Goal: Information Seeking & Learning: Learn about a topic

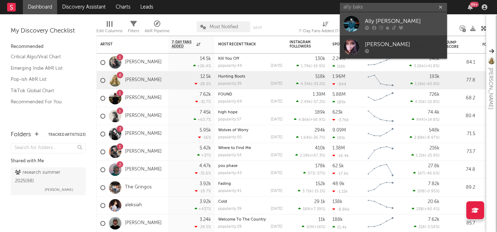
type input "ally baks"
click at [416, 23] on div "Ally [PERSON_NAME]" at bounding box center [404, 21] width 79 height 9
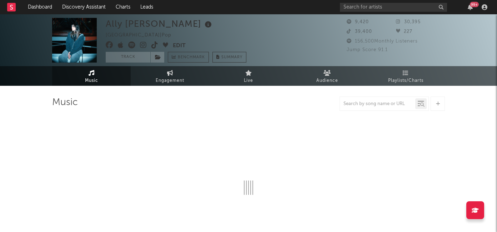
select select "6m"
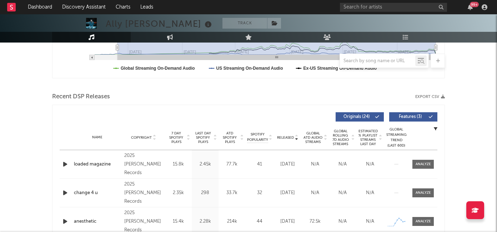
scroll to position [269, 0]
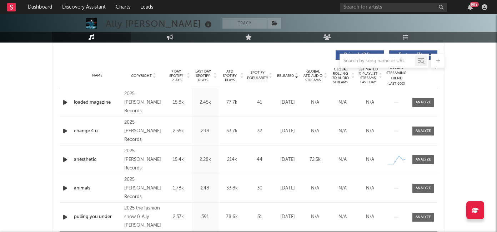
click at [178, 73] on span "7 Day Spotify Plays" at bounding box center [176, 75] width 19 height 13
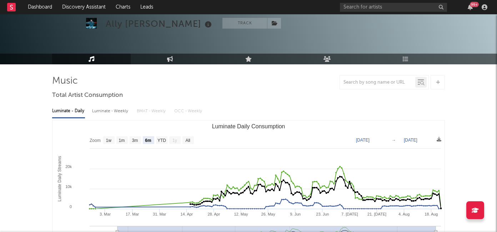
scroll to position [0, 0]
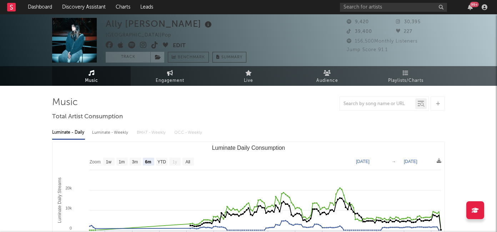
click at [144, 46] on icon at bounding box center [143, 44] width 7 height 7
click at [371, 6] on input "text" at bounding box center [393, 7] width 107 height 9
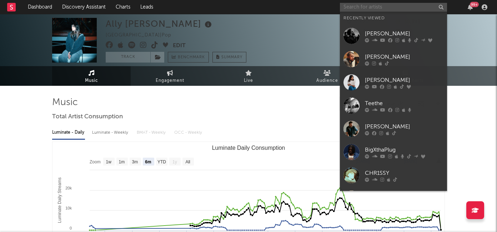
paste input "[PERSON_NAME]"
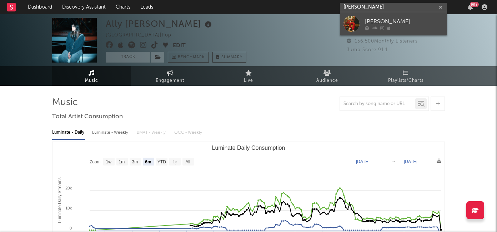
type input "[PERSON_NAME]"
click at [376, 16] on link "[PERSON_NAME]" at bounding box center [393, 23] width 107 height 23
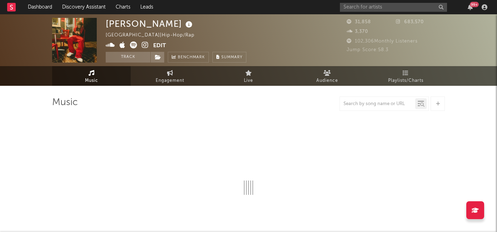
select select "6m"
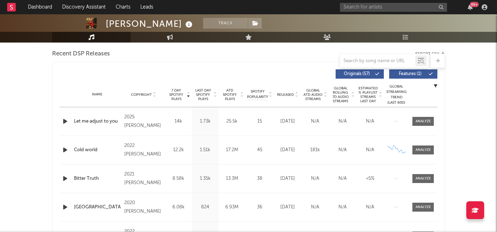
scroll to position [258, 0]
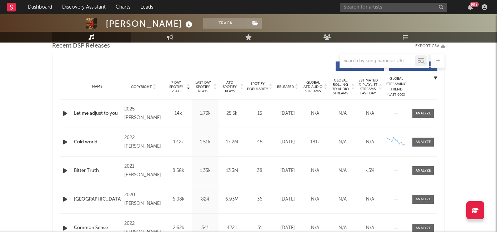
click at [64, 111] on icon "button" at bounding box center [65, 113] width 8 height 9
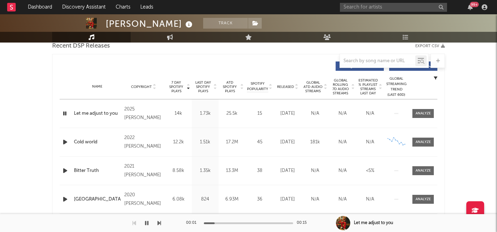
click at [239, 222] on div at bounding box center [248, 223] width 89 height 2
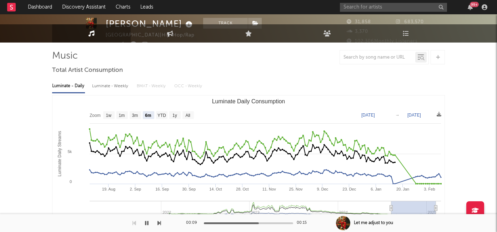
scroll to position [0, 0]
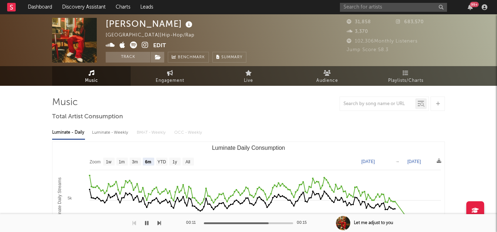
click at [147, 46] on icon at bounding box center [145, 44] width 7 height 7
click at [357, 11] on input "text" at bounding box center [393, 7] width 107 height 9
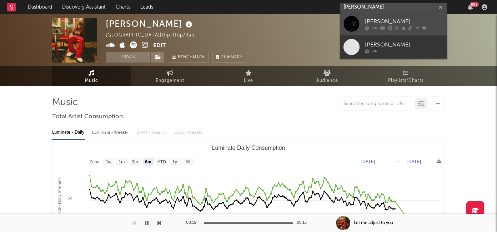
type input "myles lloyd"
click at [373, 20] on div "[PERSON_NAME]" at bounding box center [404, 21] width 79 height 9
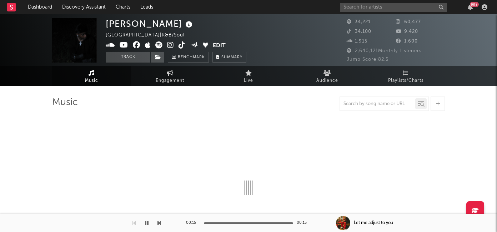
select select "6m"
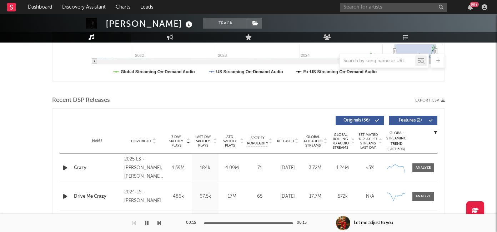
scroll to position [246, 0]
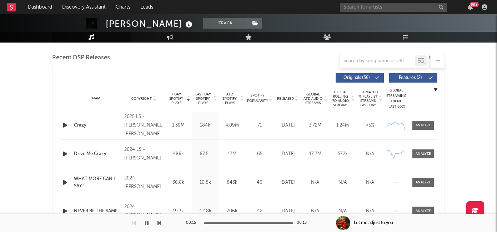
click at [65, 125] on icon "button" at bounding box center [65, 125] width 8 height 9
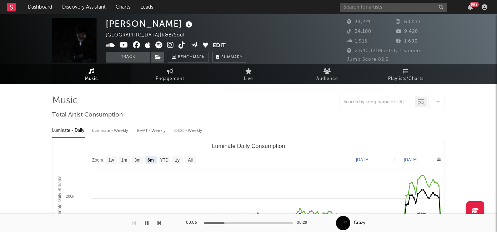
scroll to position [0, 0]
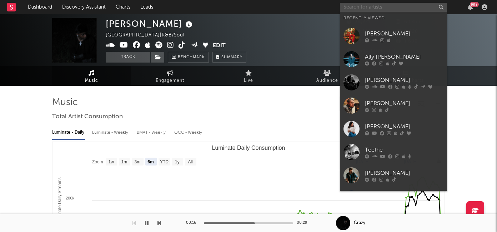
click at [376, 9] on input "text" at bounding box center [393, 7] width 107 height 9
paste input "[PERSON_NAME]"
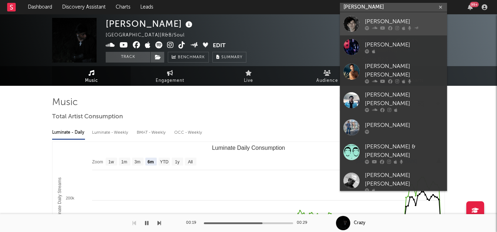
type input "[PERSON_NAME]"
click at [376, 26] on icon at bounding box center [374, 28] width 5 height 4
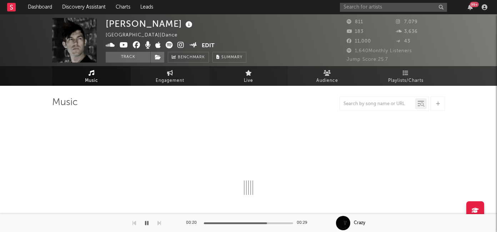
select select "1w"
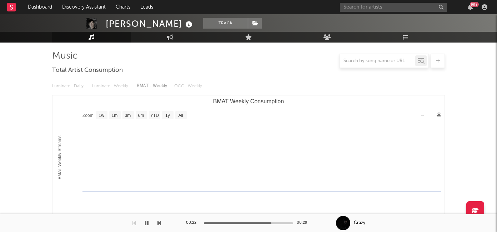
scroll to position [171, 0]
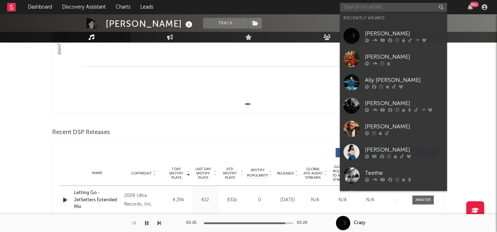
click at [373, 5] on input "text" at bounding box center [393, 7] width 107 height 9
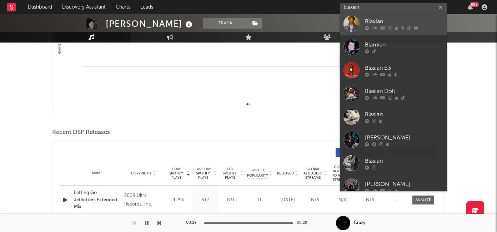
type input "blaxian"
click at [395, 21] on div "Blaxian" at bounding box center [404, 21] width 79 height 9
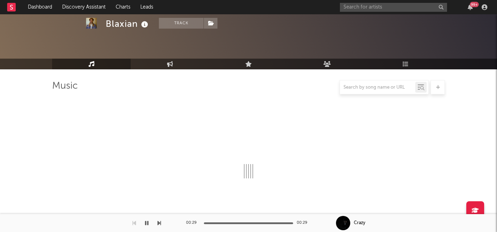
scroll to position [171, 0]
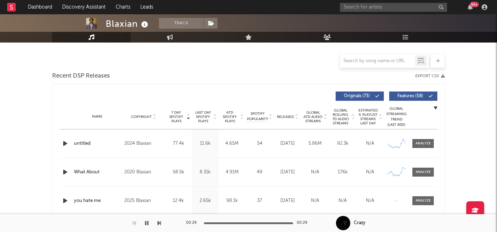
select select "6m"
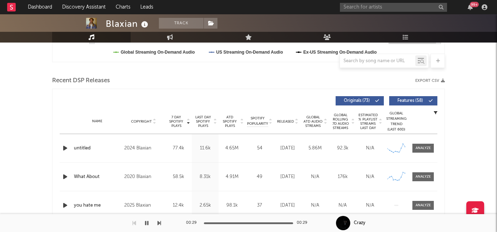
scroll to position [234, 0]
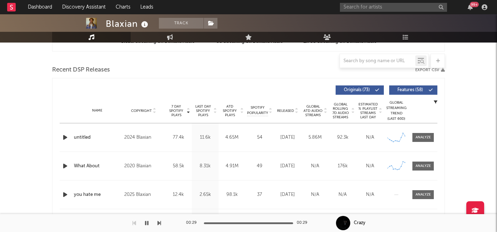
click at [63, 136] on icon "button" at bounding box center [65, 137] width 8 height 9
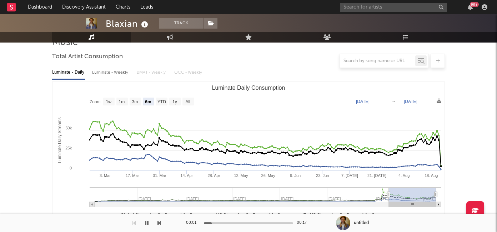
scroll to position [0, 0]
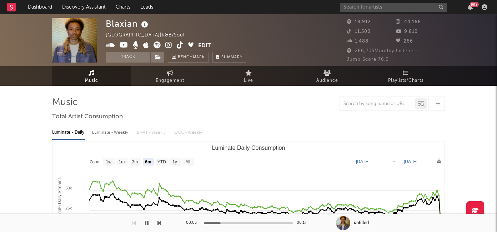
click at [169, 43] on icon at bounding box center [168, 44] width 7 height 7
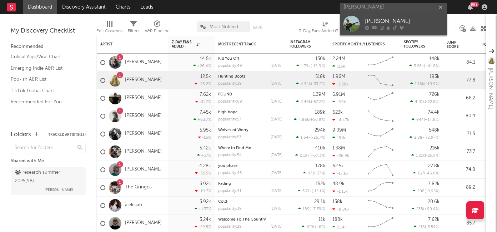
type input "tyce delk"
click at [396, 21] on div "Tyce Delk" at bounding box center [404, 21] width 79 height 9
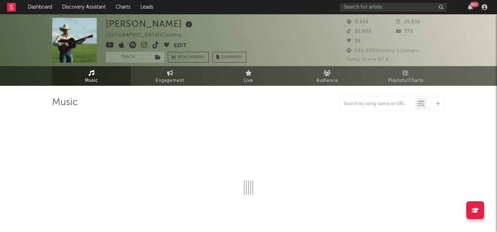
select select "1w"
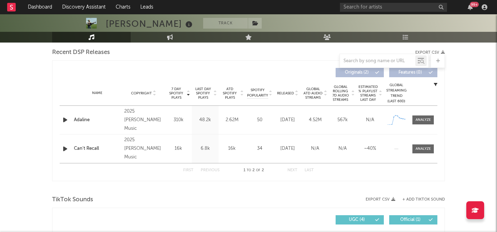
scroll to position [278, 0]
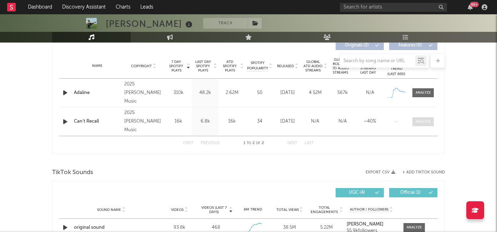
click at [427, 120] on div at bounding box center [423, 121] width 15 height 5
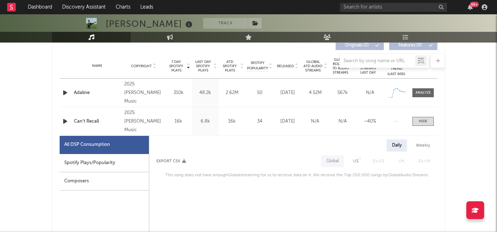
click at [108, 163] on div "Spotify Plays/Popularity" at bounding box center [104, 163] width 89 height 18
select select "1w"
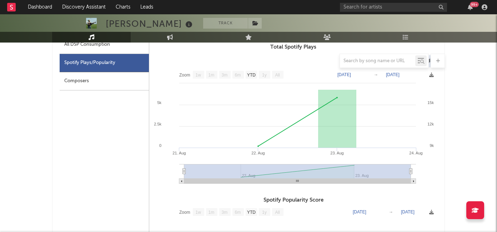
scroll to position [304, 0]
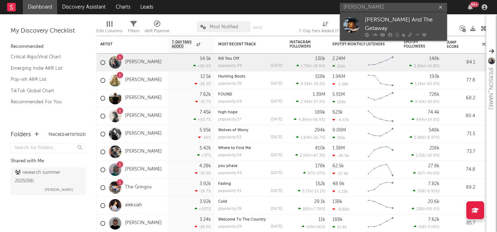
type input "eddie getaway"
click at [381, 21] on div "[PERSON_NAME] And The Getaway" at bounding box center [404, 24] width 79 height 17
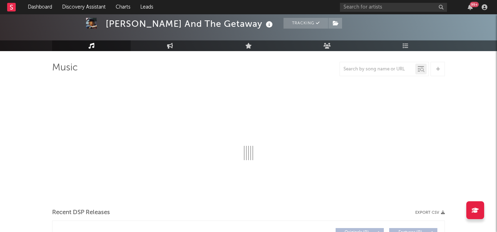
scroll to position [60, 0]
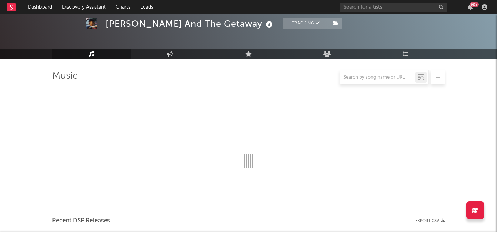
select select "6m"
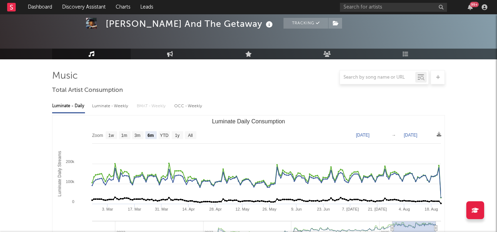
scroll to position [169, 0]
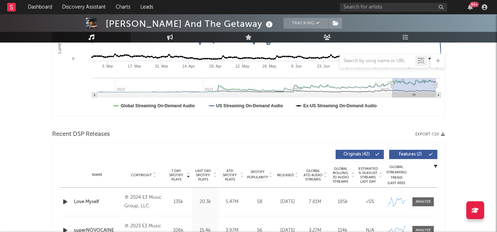
click at [285, 174] on span "Released" at bounding box center [285, 175] width 17 height 4
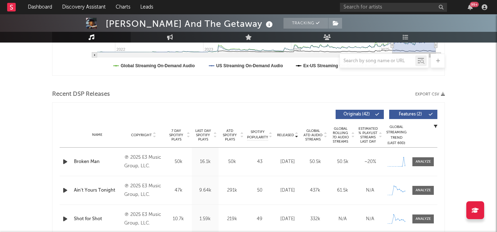
scroll to position [226, 0]
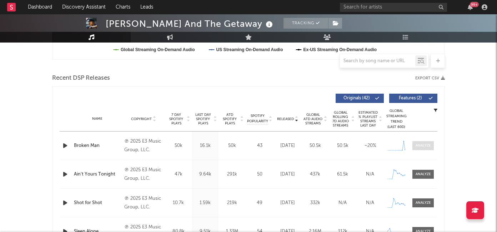
click at [423, 149] on span at bounding box center [423, 145] width 21 height 9
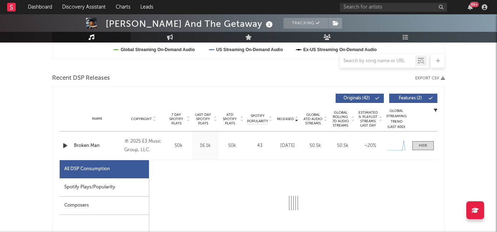
select select "1w"
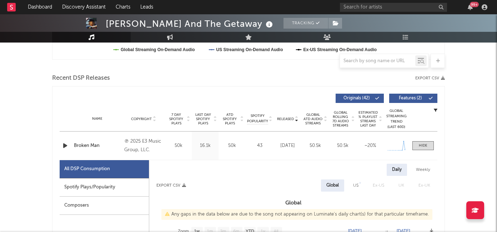
click at [116, 183] on div "Spotify Plays/Popularity" at bounding box center [104, 187] width 89 height 18
select select "1w"
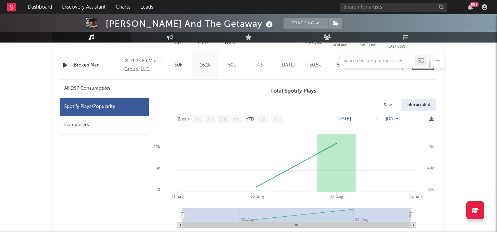
scroll to position [314, 0]
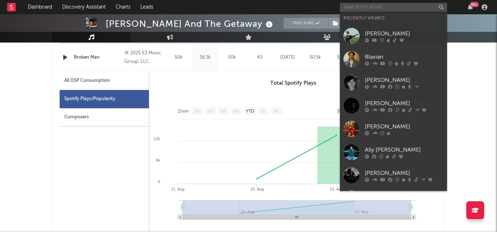
click at [356, 3] on input "text" at bounding box center [393, 7] width 107 height 9
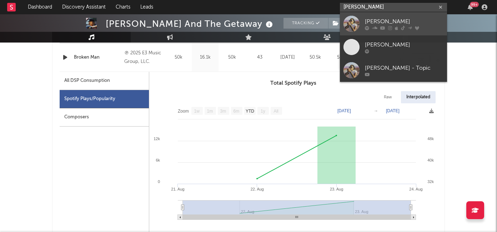
type input "chelsea jordan"
click at [376, 24] on div "[PERSON_NAME]" at bounding box center [404, 21] width 79 height 9
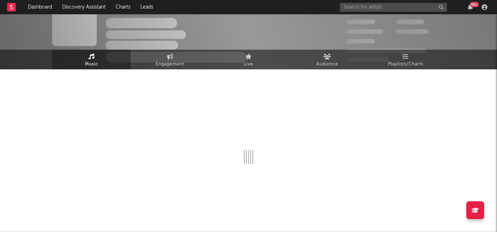
scroll to position [314, 0]
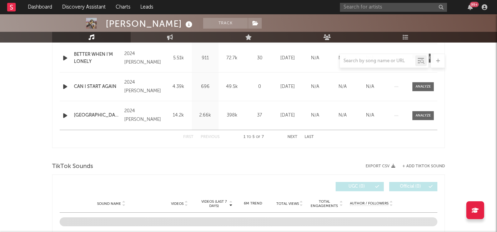
select select "6m"
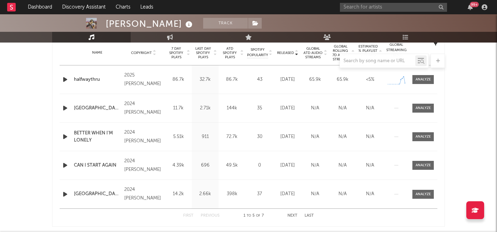
scroll to position [231, 0]
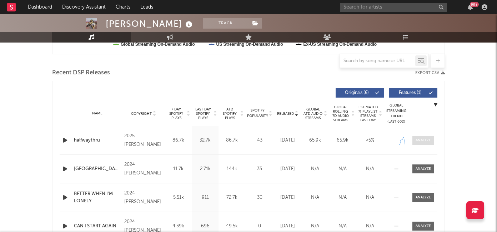
click at [418, 140] on div at bounding box center [423, 140] width 15 height 5
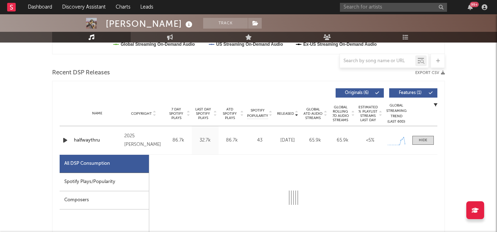
select select "1w"
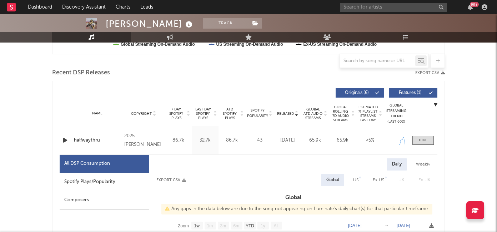
click at [88, 182] on div "Spotify Plays/Popularity" at bounding box center [104, 182] width 89 height 18
select select "1w"
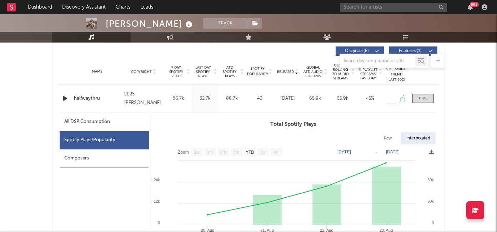
scroll to position [275, 0]
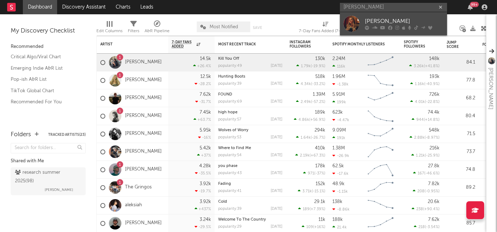
type input "erin kinse"
click at [377, 22] on div "Erin Kinsey" at bounding box center [404, 21] width 79 height 9
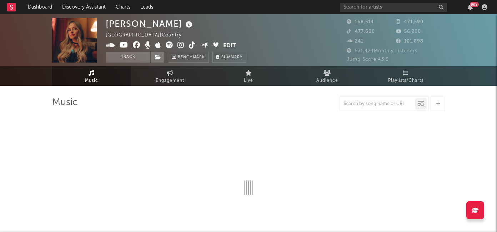
select select "6m"
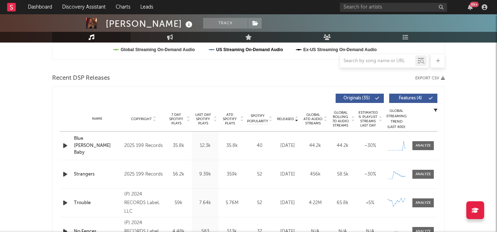
scroll to position [249, 0]
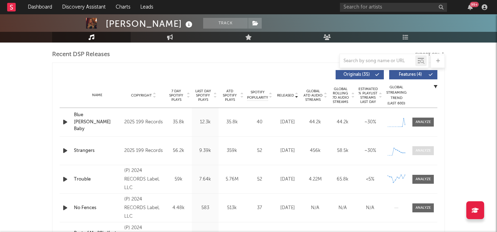
click at [425, 152] on div at bounding box center [423, 150] width 15 height 5
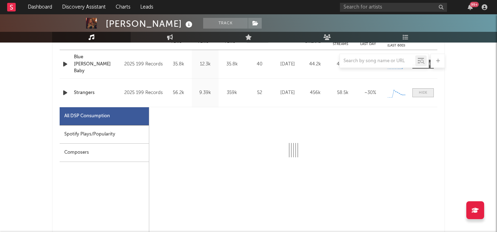
select select "1w"
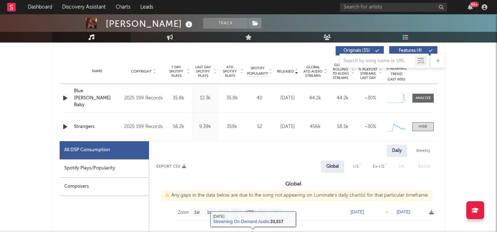
scroll to position [268, 0]
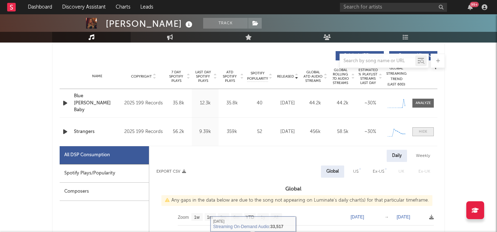
click at [423, 132] on div at bounding box center [423, 131] width 9 height 5
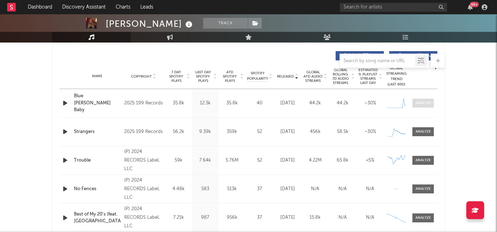
click at [423, 103] on div at bounding box center [423, 102] width 15 height 5
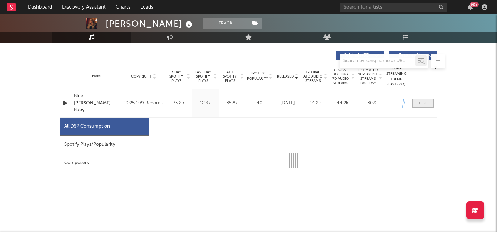
select select "1w"
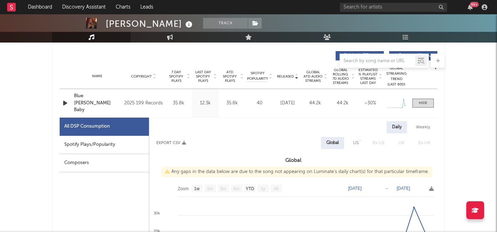
click at [116, 142] on div "Spotify Plays/Popularity" at bounding box center [104, 145] width 89 height 18
select select "1w"
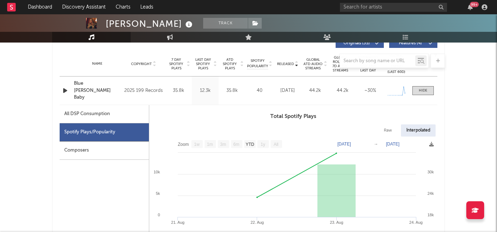
scroll to position [328, 0]
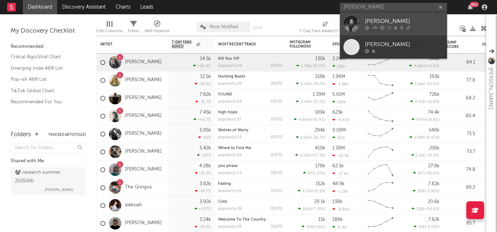
type input "[PERSON_NAME]"
click at [385, 21] on div "[PERSON_NAME]" at bounding box center [404, 21] width 79 height 9
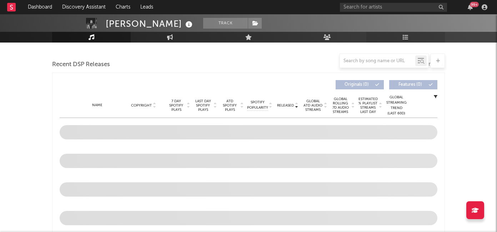
select select "6m"
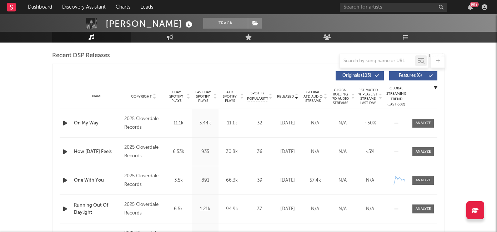
scroll to position [252, 0]
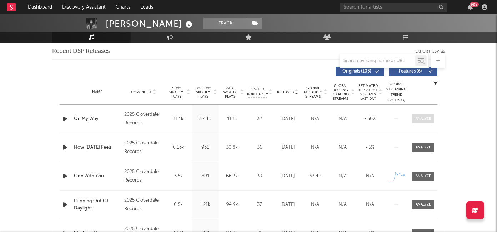
click at [426, 119] on div at bounding box center [423, 118] width 15 height 5
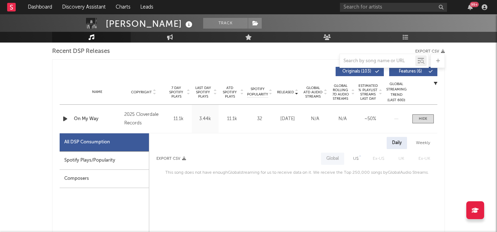
click at [111, 160] on div "Spotify Plays/Popularity" at bounding box center [104, 161] width 89 height 18
select select "1w"
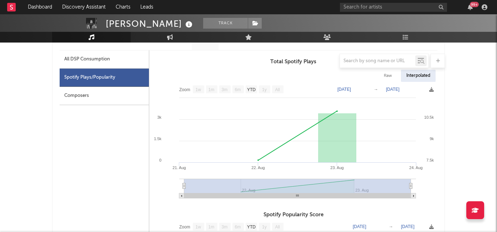
scroll to position [342, 0]
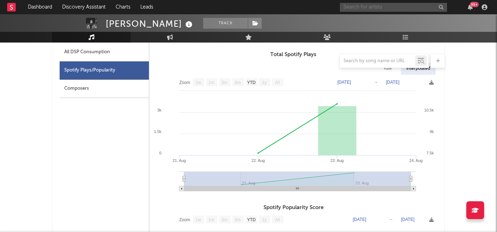
click at [377, 6] on input "text" at bounding box center [393, 7] width 107 height 9
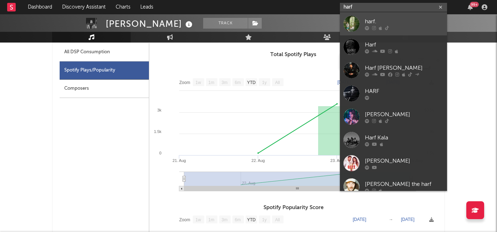
type input "harf"
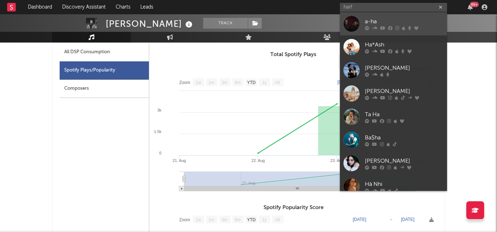
click at [383, 23] on div "a-ha" at bounding box center [404, 21] width 79 height 9
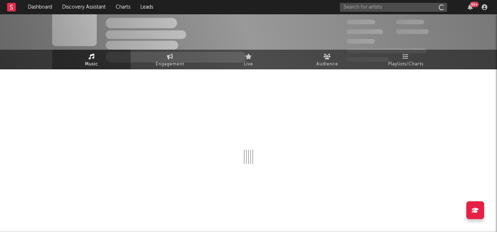
scroll to position [16, 0]
click at [378, 5] on input "text" at bounding box center [393, 7] width 107 height 9
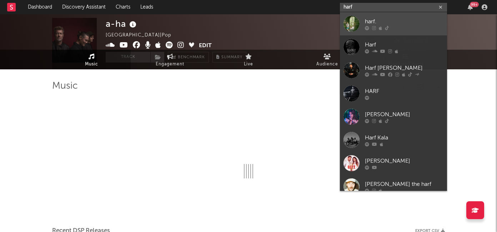
type input "harf"
click at [386, 18] on div "harf." at bounding box center [404, 21] width 79 height 9
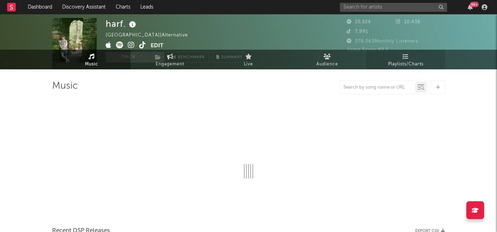
select select "6m"
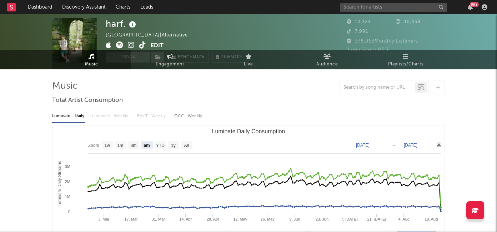
select select "6m"
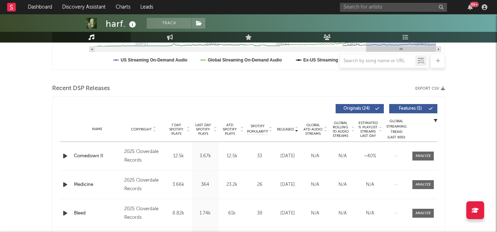
scroll to position [238, 0]
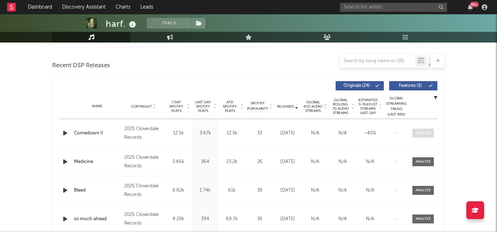
click at [418, 133] on div at bounding box center [423, 132] width 15 height 5
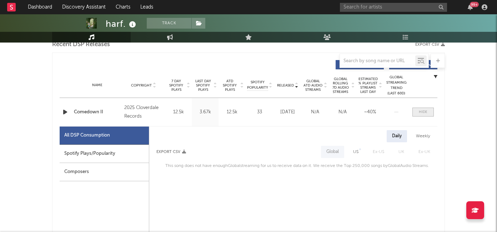
scroll to position [288, 0]
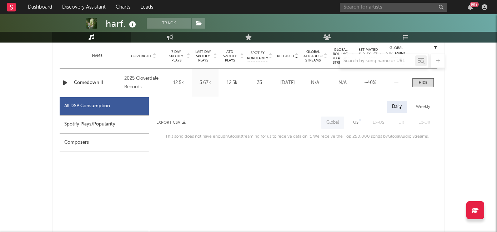
click at [113, 127] on div "Spotify Plays/Popularity" at bounding box center [104, 124] width 89 height 18
select select "1w"
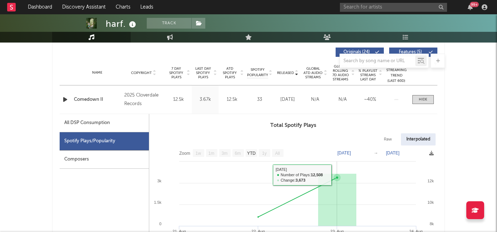
scroll to position [247, 0]
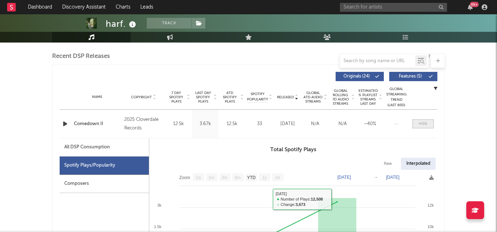
click at [421, 125] on div at bounding box center [423, 123] width 9 height 5
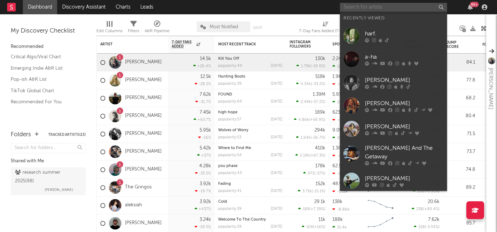
click at [355, 6] on input "text" at bounding box center [393, 7] width 107 height 9
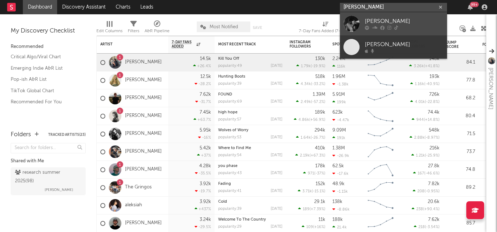
type input "[PERSON_NAME]"
click at [362, 23] on link "[PERSON_NAME]" at bounding box center [393, 23] width 107 height 23
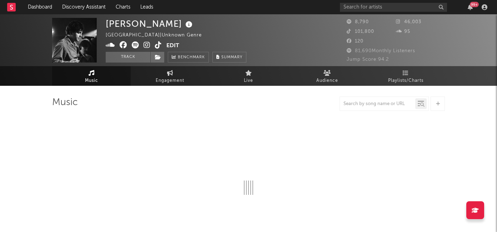
select select "6m"
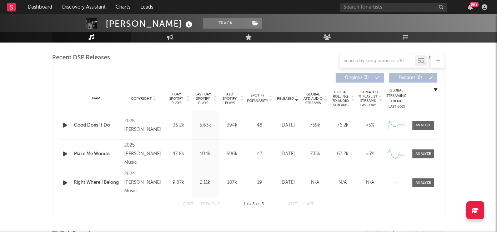
scroll to position [250, 0]
